Goal: Register for event/course

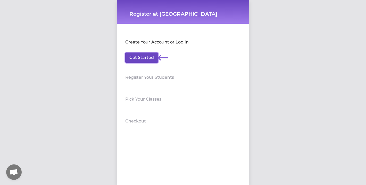
click at [149, 57] on button "Get Started" at bounding box center [141, 58] width 33 height 10
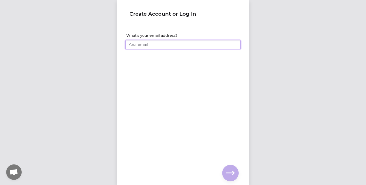
click at [146, 47] on input "What's your email address?" at bounding box center [182, 44] width 115 height 9
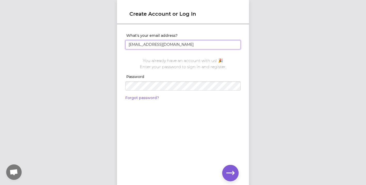
type input "[EMAIL_ADDRESS][DOMAIN_NAME]"
click at [160, 144] on div "What's your email address? [EMAIL_ADDRESS][DOMAIN_NAME] You already have an acc…" at bounding box center [183, 96] width 132 height 143
click at [232, 172] on icon "button" at bounding box center [230, 173] width 8 height 8
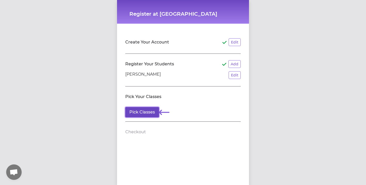
click at [151, 111] on button "Pick Classes" at bounding box center [142, 112] width 34 height 10
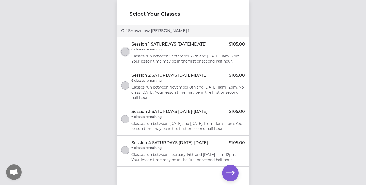
click at [127, 53] on button "select class" at bounding box center [125, 52] width 8 height 8
click at [229, 173] on icon "button" at bounding box center [230, 173] width 8 height 8
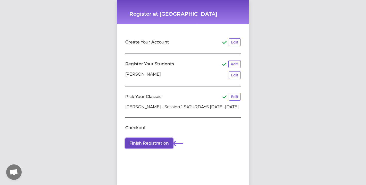
click at [165, 144] on button "Finish Registration" at bounding box center [149, 143] width 48 height 10
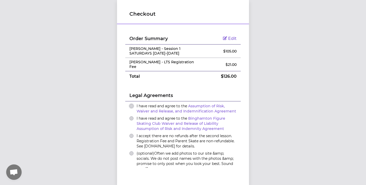
click at [132, 106] on button "I have read and agree to the Assumption of Risk, Waiver and Release, and Indemn…" at bounding box center [131, 106] width 4 height 4
click at [132, 118] on button "I have read and agree to the Binghamton Figure Skating Club Waiver and Release …" at bounding box center [131, 118] width 4 height 4
click at [132, 137] on button "I accept there are no refunds after the second lesson. Registration Fee and Par…" at bounding box center [131, 136] width 4 height 4
click at [131, 154] on button "(optional) Often we add photos to our site &amp; socials. We do not post names …" at bounding box center [131, 153] width 4 height 4
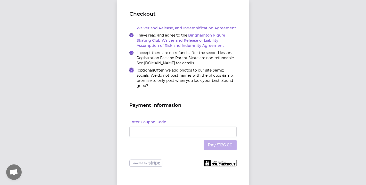
scroll to position [86, 0]
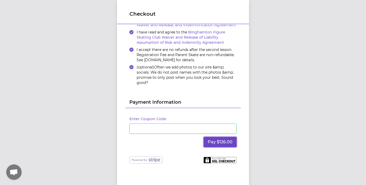
click at [220, 142] on button "Pay $126.00" at bounding box center [219, 142] width 33 height 10
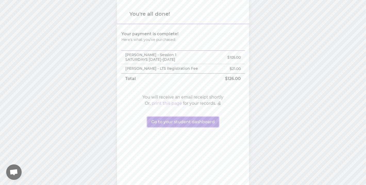
click at [180, 122] on button "Go to your student dashboard" at bounding box center [183, 122] width 72 height 10
